Goal: Find specific page/section

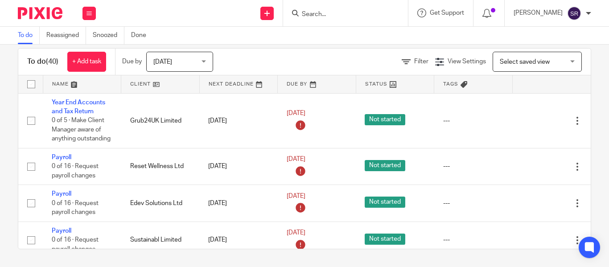
click at [301, 17] on input "Search" at bounding box center [341, 15] width 80 height 8
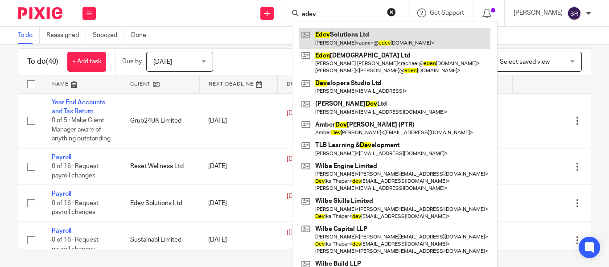
type input "edev"
click at [343, 41] on link at bounding box center [394, 38] width 191 height 20
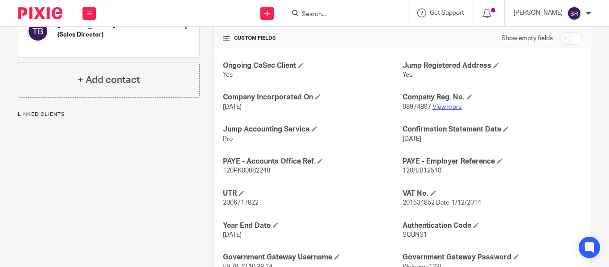
scroll to position [305, 0]
click at [443, 107] on link "View more" at bounding box center [446, 107] width 29 height 6
